Goal: Information Seeking & Learning: Compare options

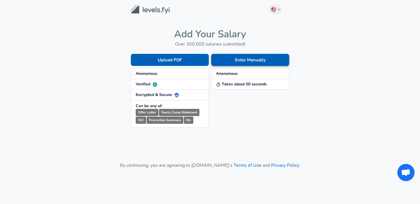
click at [226, 58] on button "Enter Manually" at bounding box center [250, 60] width 78 height 12
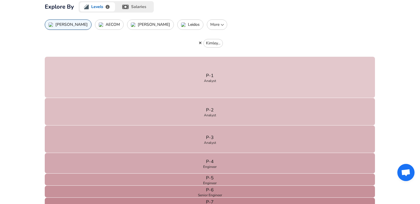
scroll to position [184, 0]
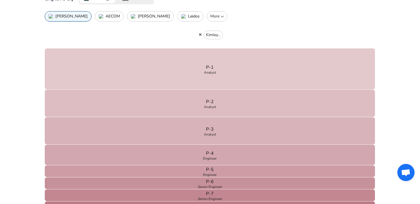
click at [207, 20] on button "More" at bounding box center [217, 16] width 20 height 10
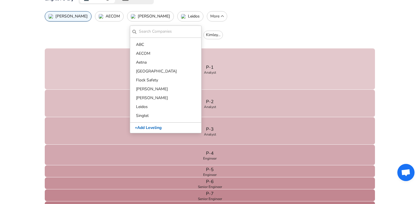
click at [210, 18] on p "More" at bounding box center [217, 16] width 15 height 6
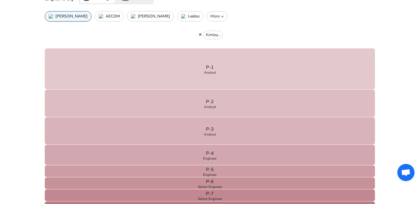
click at [202, 34] on button "button" at bounding box center [200, 34] width 7 height 5
click at [201, 34] on icon "button" at bounding box center [200, 35] width 3 height 4
click at [211, 34] on p "Kimley..." at bounding box center [213, 35] width 14 height 6
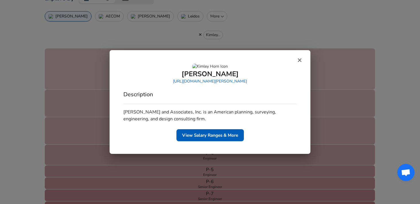
click at [302, 57] on button "button" at bounding box center [300, 60] width 8 height 7
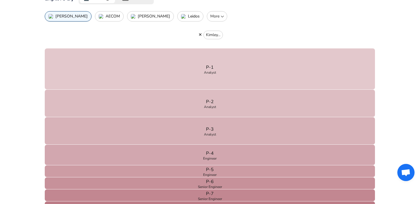
click at [106, 16] on p "AECOM" at bounding box center [113, 16] width 14 height 5
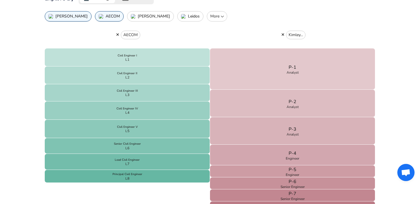
click at [69, 18] on p "[PERSON_NAME]" at bounding box center [71, 16] width 32 height 5
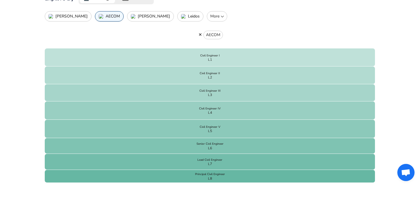
click at [96, 13] on button "AECOM" at bounding box center [109, 16] width 29 height 10
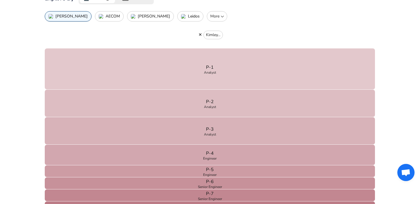
click at [129, 13] on button "[PERSON_NAME]" at bounding box center [150, 16] width 47 height 10
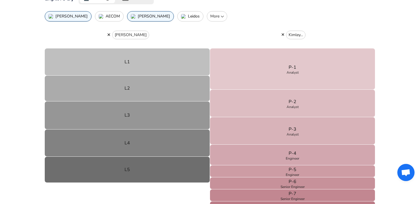
click at [177, 13] on button "Leidos" at bounding box center [190, 16] width 26 height 10
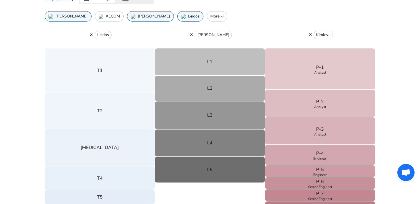
click at [69, 14] on p "[PERSON_NAME]" at bounding box center [71, 16] width 32 height 5
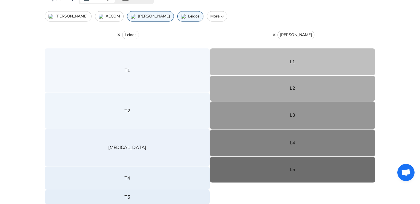
click at [106, 16] on p "AECOM" at bounding box center [113, 16] width 14 height 5
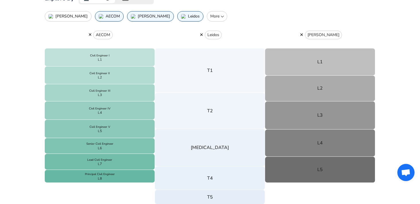
click at [70, 13] on button "[PERSON_NAME]" at bounding box center [68, 16] width 47 height 10
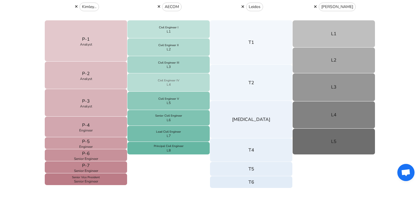
scroll to position [203, 0]
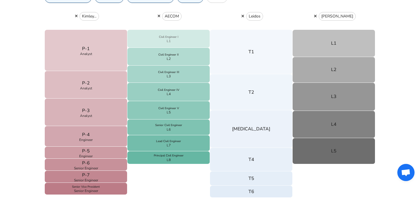
click at [183, 39] on button "Civil Engineer I L1" at bounding box center [168, 39] width 83 height 18
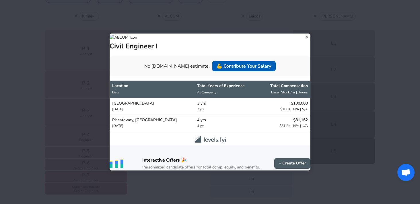
click at [303, 33] on icon at bounding box center [307, 37] width 8 height 9
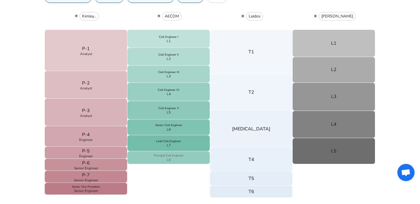
click at [177, 154] on p "Principal Civil Engineer" at bounding box center [169, 156] width 30 height 4
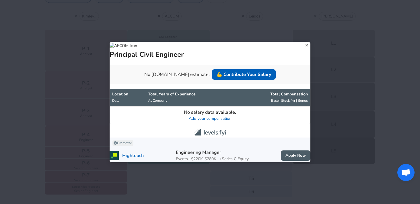
click at [304, 42] on div "Principal Civil Engineer" at bounding box center [210, 50] width 201 height 17
click at [303, 41] on icon at bounding box center [307, 45] width 8 height 9
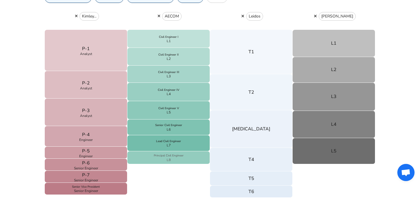
click at [182, 152] on button "Principal Civil Engineer L8" at bounding box center [168, 158] width 83 height 13
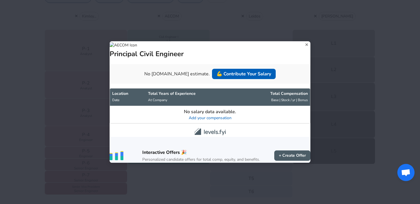
click at [303, 41] on div "Principal Civil Engineer" at bounding box center [210, 49] width 201 height 17
click at [303, 40] on icon at bounding box center [307, 44] width 8 height 9
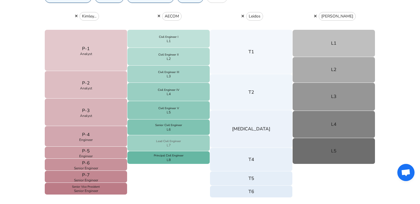
click at [202, 142] on button "Lead Civil Engineer L7" at bounding box center [168, 144] width 83 height 16
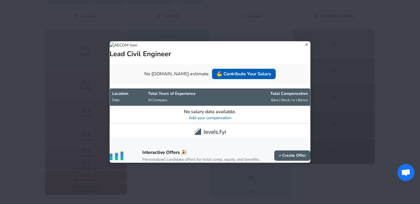
click at [303, 40] on icon at bounding box center [307, 44] width 8 height 9
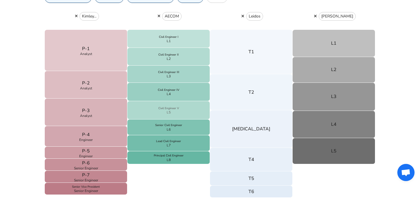
click at [197, 118] on button "Civil Engineer V L5" at bounding box center [168, 110] width 83 height 18
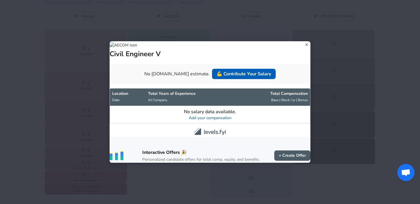
click at [303, 40] on icon at bounding box center [307, 44] width 8 height 9
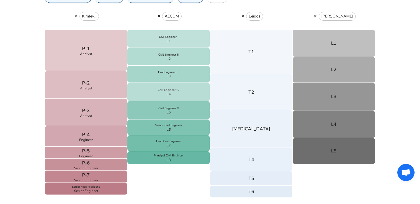
click at [192, 95] on button "Civil Engineer IV L4" at bounding box center [168, 92] width 83 height 18
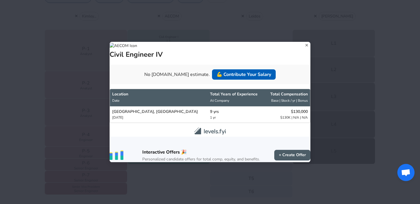
click at [303, 41] on icon at bounding box center [307, 45] width 8 height 9
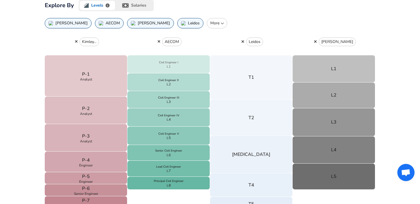
scroll to position [169, 0]
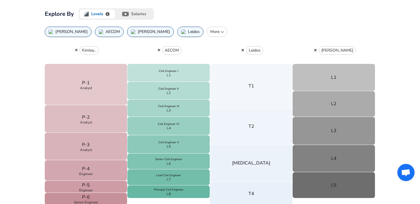
click at [210, 31] on p "More" at bounding box center [217, 32] width 15 height 6
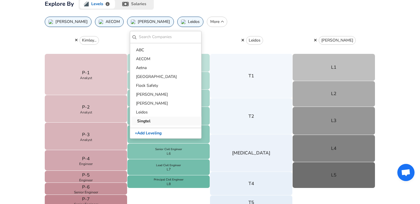
scroll to position [169, 0]
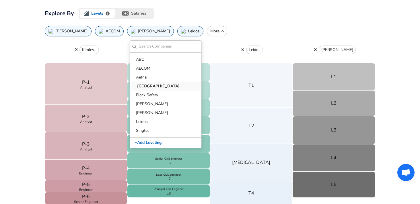
click at [153, 88] on p "[GEOGRAPHIC_DATA]" at bounding box center [167, 86] width 60 height 6
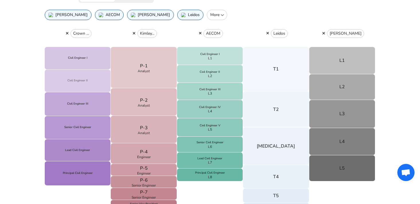
scroll to position [193, 0]
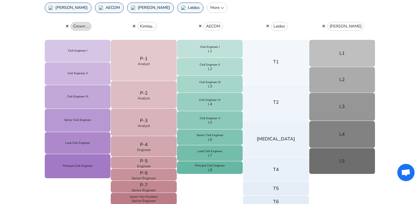
click at [82, 30] on button "Crown ..." at bounding box center [81, 26] width 21 height 9
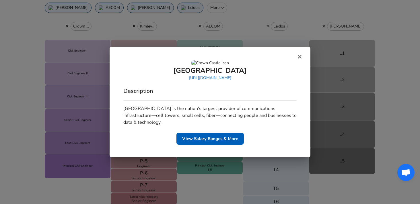
click at [296, 55] on button "button" at bounding box center [300, 57] width 8 height 7
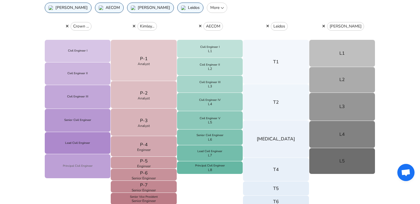
click at [89, 166] on p "Principal Civil Engineer" at bounding box center [78, 166] width 30 height 4
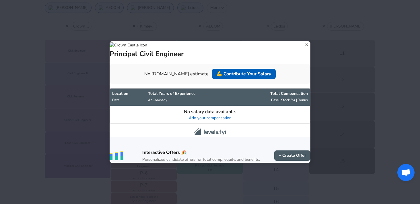
click at [303, 40] on icon at bounding box center [307, 44] width 8 height 9
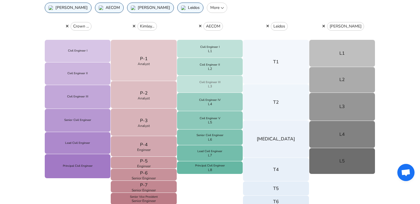
scroll to position [176, 0]
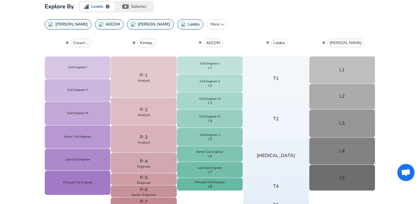
click at [207, 28] on button "More" at bounding box center [217, 24] width 20 height 10
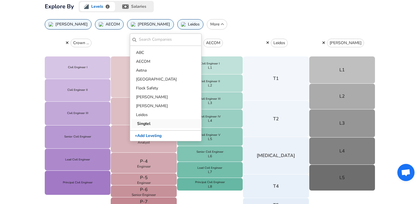
click at [182, 122] on p "Singtel" at bounding box center [167, 124] width 60 height 6
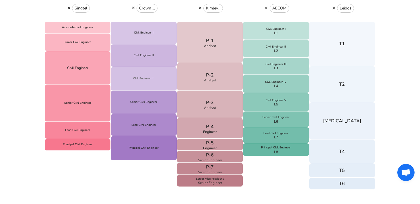
scroll to position [197, 0]
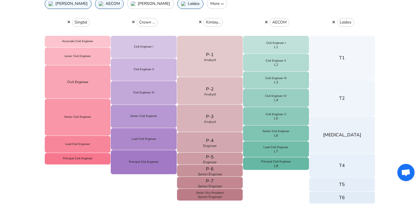
click at [82, 15] on div "Singtel" at bounding box center [78, 22] width 66 height 27
click at [82, 22] on p "Singtel" at bounding box center [81, 23] width 13 height 6
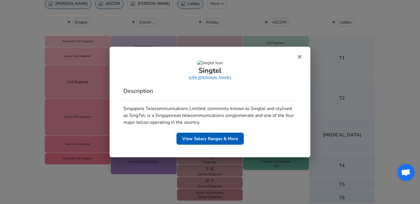
click at [210, 81] on link "[URL][DOMAIN_NAME]" at bounding box center [210, 77] width 42 height 5
click at [247, 26] on div "Singtel [URL][DOMAIN_NAME] Description Singapore Telecommunications Limited, co…" at bounding box center [210, 102] width 411 height 204
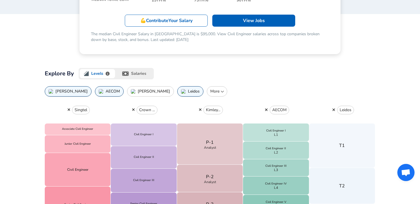
scroll to position [108, 0]
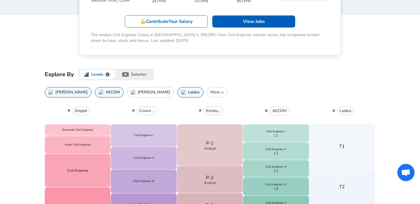
click at [156, 98] on div "Crown ..." at bounding box center [144, 111] width 66 height 27
click at [177, 95] on button "Leidos" at bounding box center [190, 92] width 26 height 10
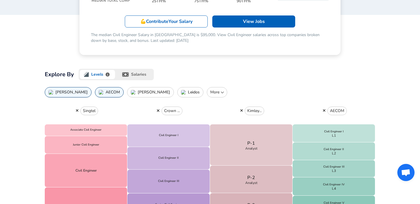
click at [99, 97] on button "AECOM" at bounding box center [109, 92] width 29 height 10
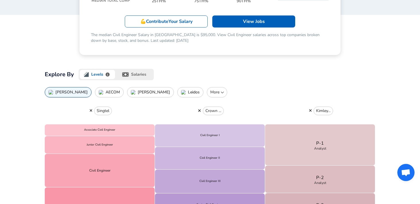
click at [69, 90] on p "[PERSON_NAME]" at bounding box center [71, 92] width 32 height 5
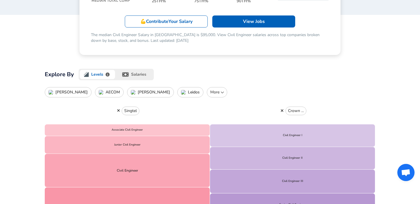
click at [75, 90] on button "[PERSON_NAME]" at bounding box center [68, 92] width 47 height 10
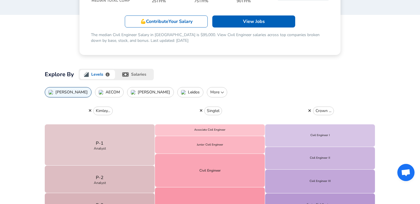
click at [75, 90] on button "[PERSON_NAME]" at bounding box center [68, 92] width 47 height 10
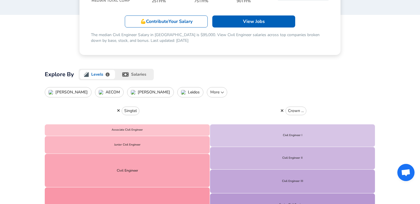
click at [118, 111] on icon "button" at bounding box center [118, 111] width 3 height 3
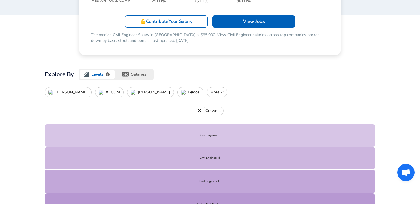
click at [200, 112] on icon "button" at bounding box center [199, 111] width 3 height 4
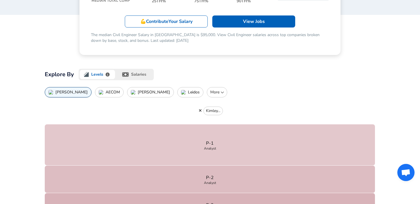
click at [200, 112] on icon "button" at bounding box center [200, 111] width 3 height 4
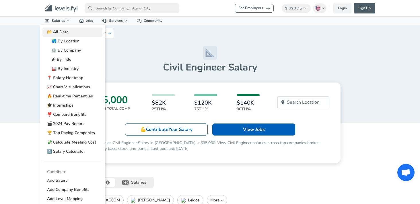
click at [67, 31] on link "📂 All Data" at bounding box center [72, 32] width 60 height 9
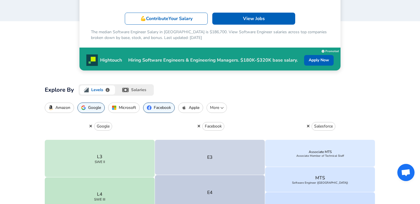
scroll to position [161, 0]
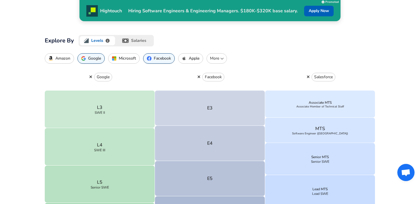
click at [92, 79] on button "button" at bounding box center [91, 76] width 7 height 5
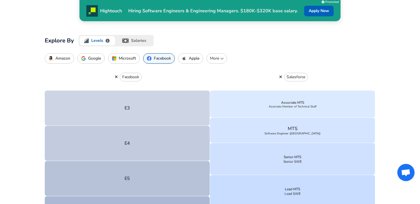
click at [117, 76] on icon "button" at bounding box center [116, 77] width 3 height 4
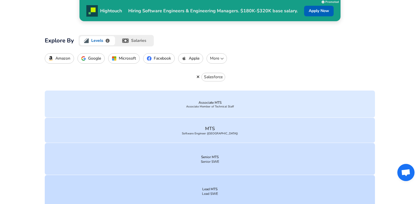
click at [198, 77] on icon "button" at bounding box center [198, 77] width 3 height 3
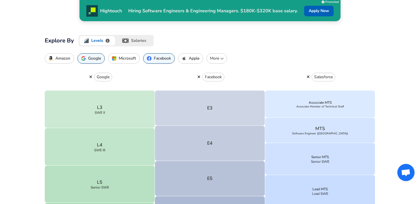
click at [200, 77] on icon "button" at bounding box center [199, 77] width 3 height 4
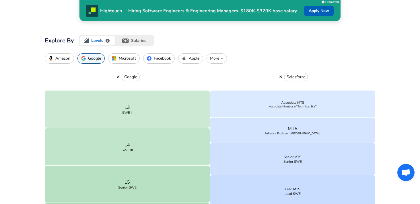
click at [281, 77] on icon "button" at bounding box center [281, 77] width 3 height 3
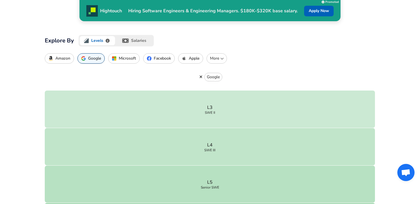
click at [200, 75] on icon "button" at bounding box center [201, 77] width 3 height 4
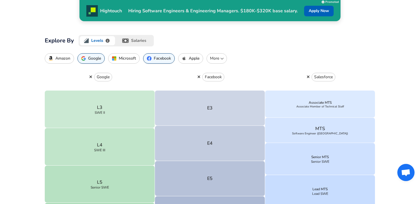
click at [160, 57] on p "Facebook" at bounding box center [162, 58] width 17 height 5
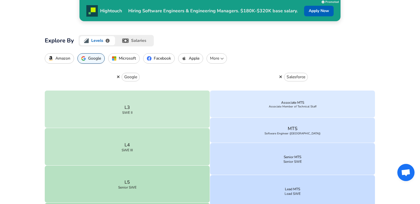
click at [97, 58] on p "Google" at bounding box center [94, 58] width 13 height 5
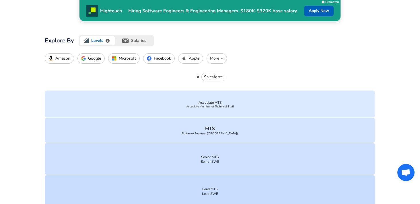
click at [222, 60] on p "More" at bounding box center [216, 59] width 15 height 6
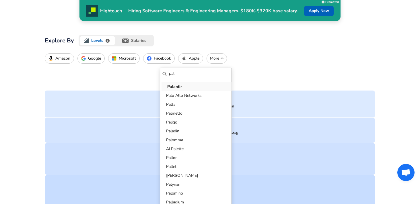
type input "pal"
click at [214, 85] on p "Palantir" at bounding box center [197, 87] width 60 height 6
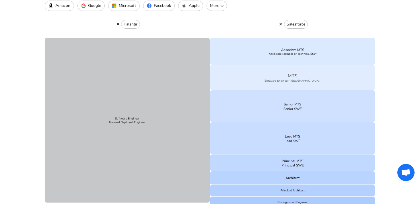
scroll to position [212, 0]
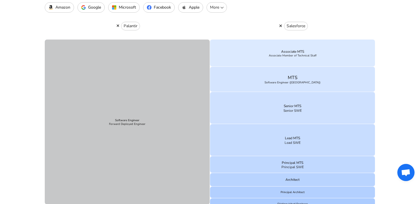
click at [279, 28] on button "button" at bounding box center [281, 25] width 7 height 5
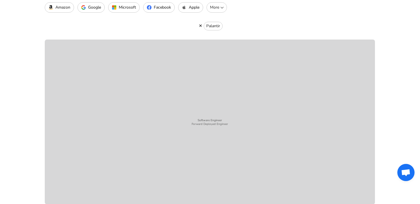
click at [236, 80] on button "Software Engineer Forward Deployed Engineer" at bounding box center [210, 122] width 331 height 165
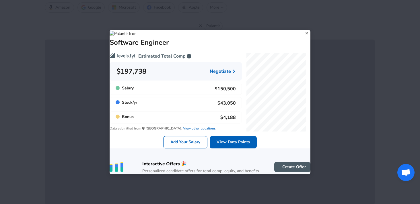
click at [303, 29] on icon at bounding box center [307, 33] width 8 height 9
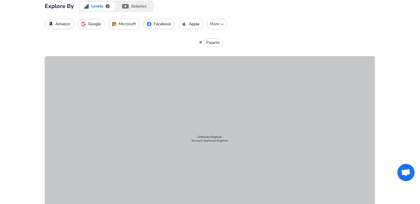
scroll to position [189, 0]
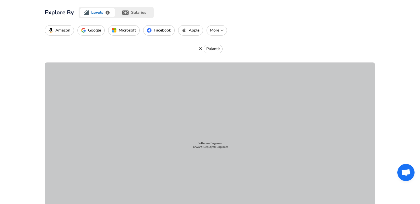
click at [100, 32] on p "Google" at bounding box center [94, 30] width 13 height 5
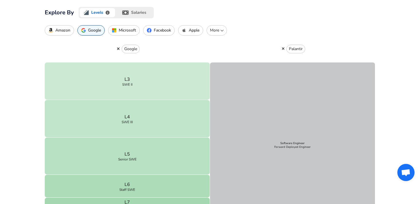
click at [127, 31] on p "Microsoft" at bounding box center [127, 30] width 17 height 5
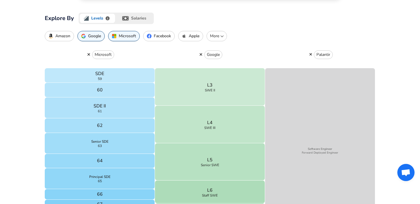
scroll to position [175, 0]
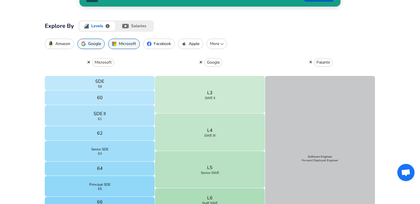
click at [126, 48] on button "Microsoft" at bounding box center [124, 44] width 32 height 10
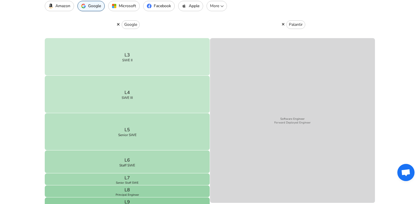
scroll to position [208, 0]
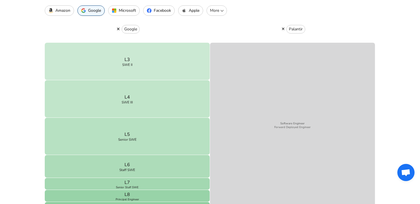
click at [279, 115] on button "Software Engineer Forward Deployed Engineer" at bounding box center [292, 125] width 165 height 165
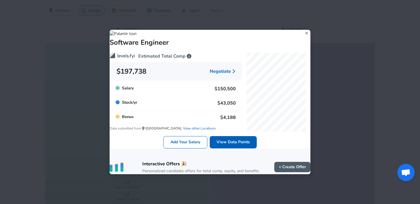
click at [303, 29] on icon at bounding box center [307, 33] width 8 height 9
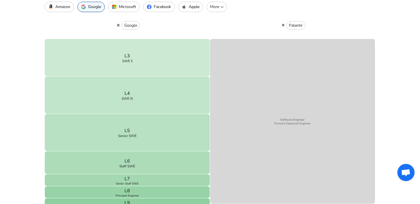
click at [303, 97] on button "Software Engineer Forward Deployed Engineer" at bounding box center [292, 121] width 165 height 165
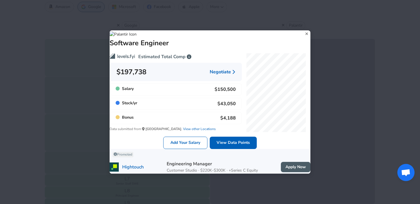
click at [303, 30] on icon at bounding box center [307, 34] width 8 height 9
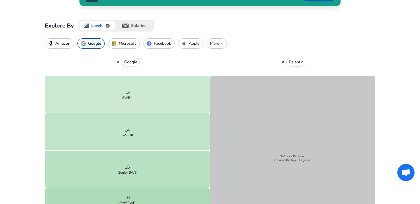
scroll to position [171, 0]
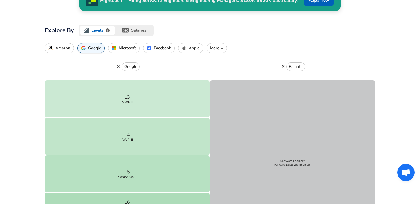
click at [284, 68] on icon "button" at bounding box center [283, 67] width 3 height 4
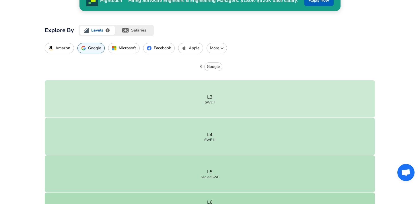
click at [203, 64] on div "Google" at bounding box center [210, 66] width 331 height 27
click at [201, 68] on icon "button" at bounding box center [201, 67] width 3 height 4
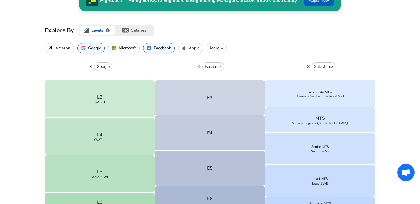
click at [217, 49] on p "More" at bounding box center [216, 48] width 15 height 6
